Goal: Navigation & Orientation: Understand site structure

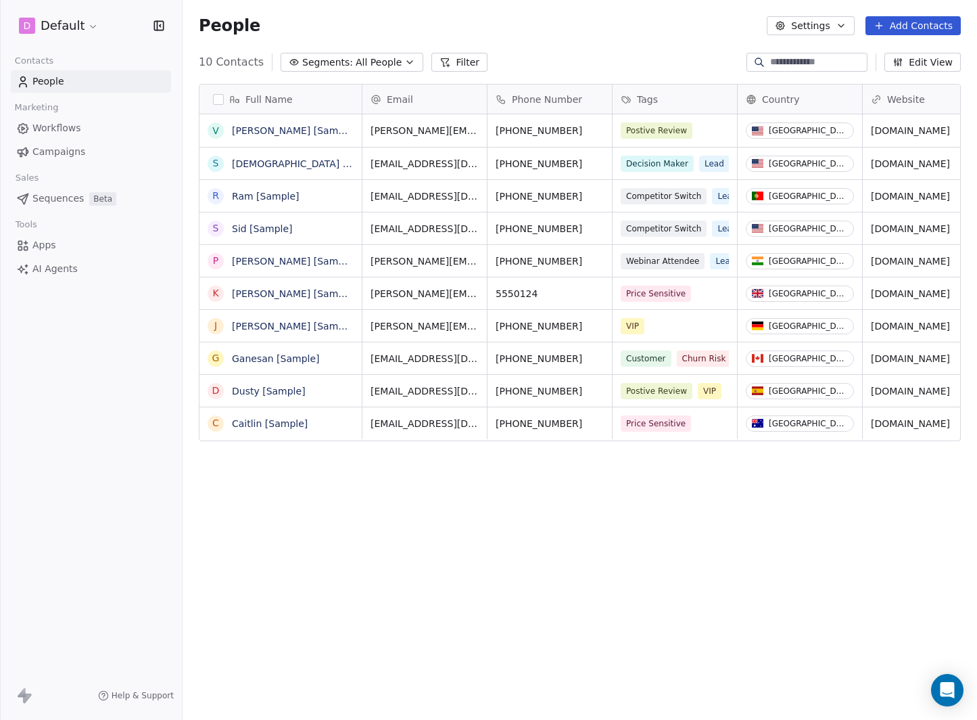
scroll to position [623, 785]
click at [73, 29] on html "D Default Contacts People Marketing Workflows Campaigns Sales Sequences Beta To…" at bounding box center [488, 360] width 977 height 720
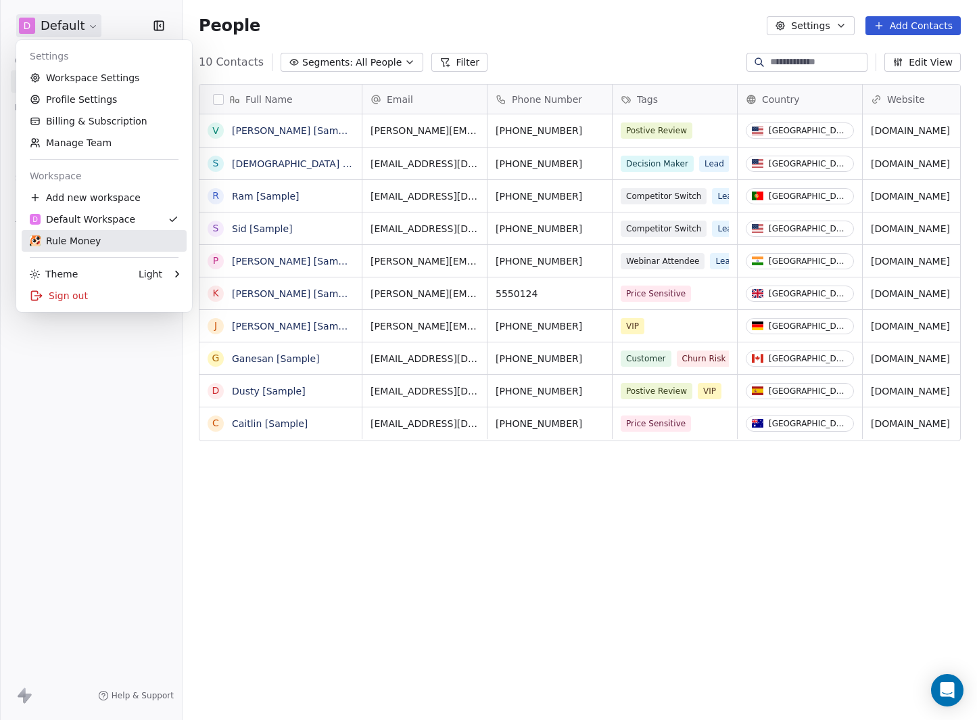
click at [69, 234] on div "Rule Money" at bounding box center [65, 241] width 71 height 14
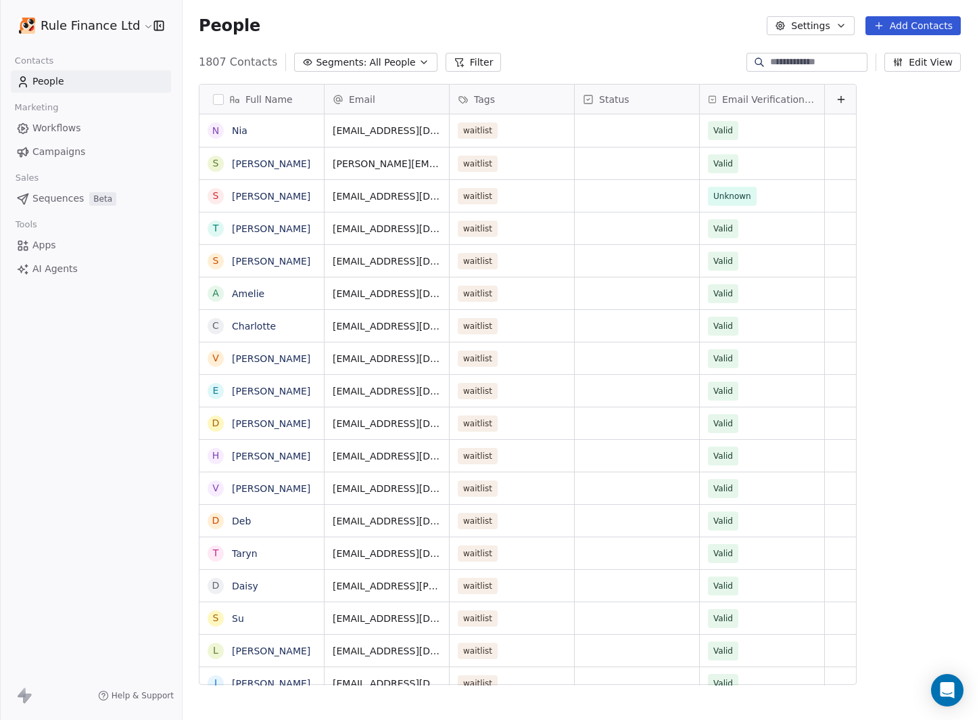
scroll to position [623, 785]
click at [53, 150] on span "Campaigns" at bounding box center [58, 152] width 53 height 14
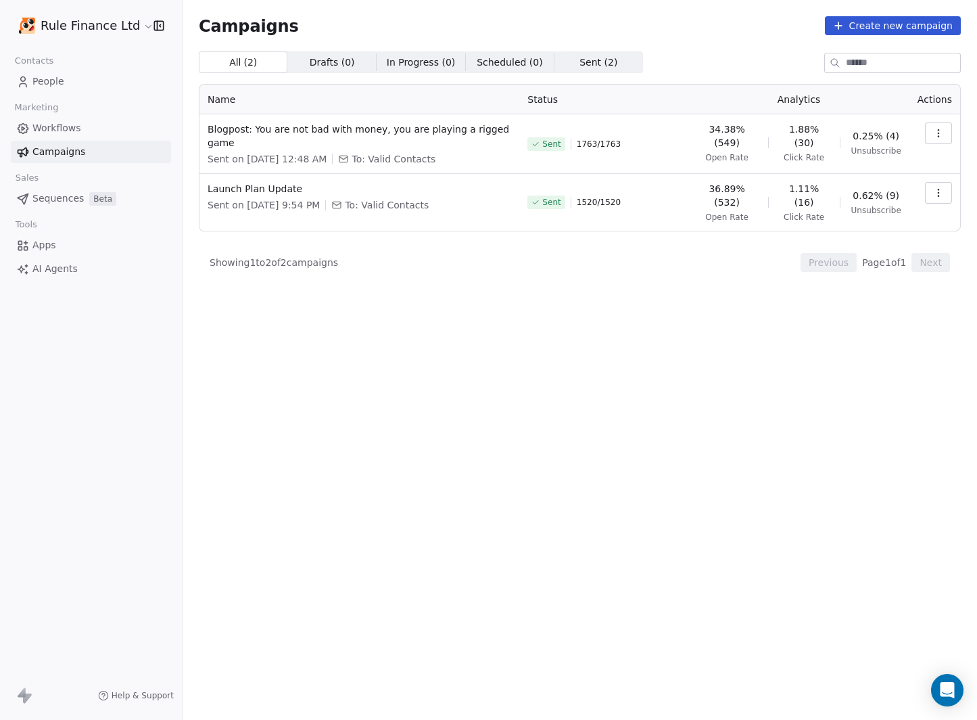
click at [55, 194] on span "Sequences" at bounding box center [57, 198] width 51 height 14
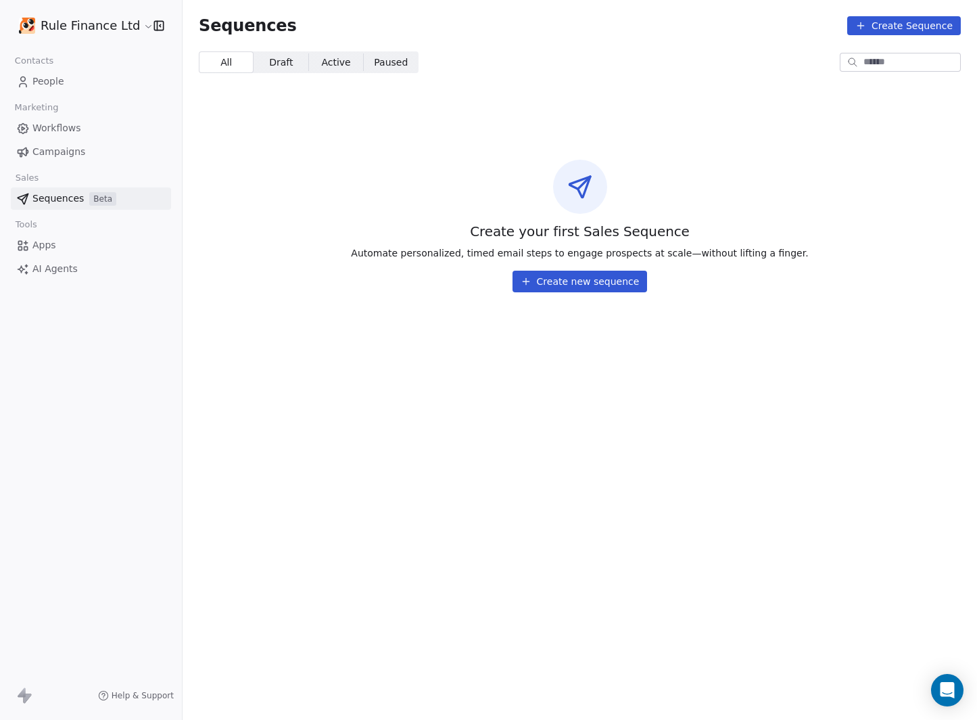
click at [56, 155] on span "Campaigns" at bounding box center [58, 152] width 53 height 14
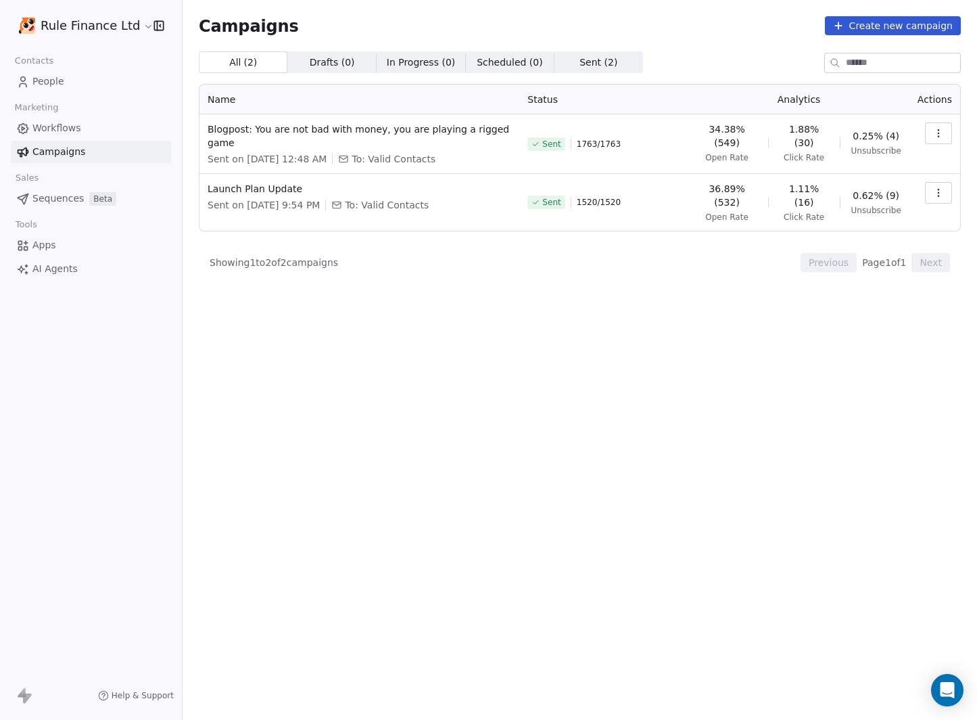
click at [53, 133] on span "Workflows" at bounding box center [56, 128] width 49 height 14
